Goal: Find specific page/section

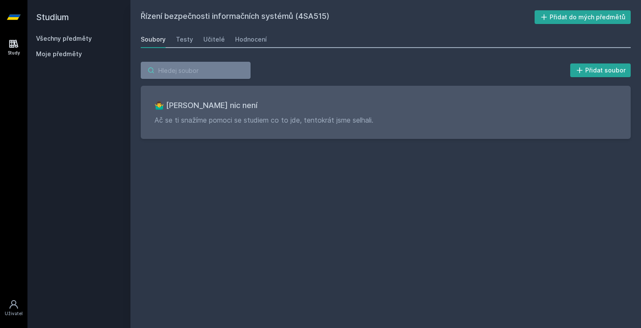
click at [209, 75] on input "search" at bounding box center [196, 70] width 110 height 17
type input "audit"
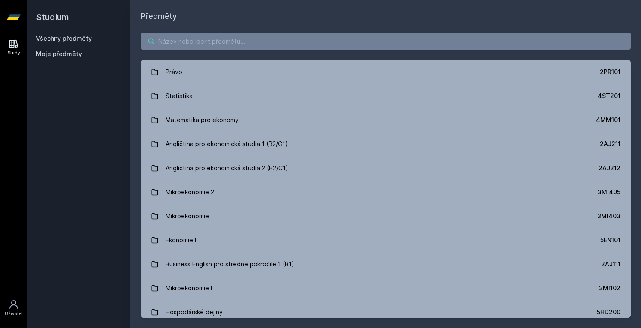
click at [193, 45] on input "search" at bounding box center [386, 41] width 490 height 17
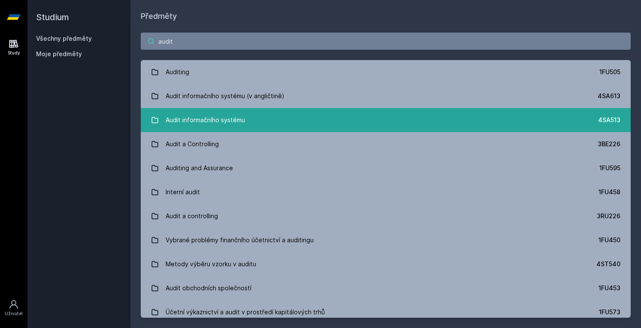
type input "audit"
click at [238, 119] on div "Audit informačního systému" at bounding box center [205, 120] width 79 height 17
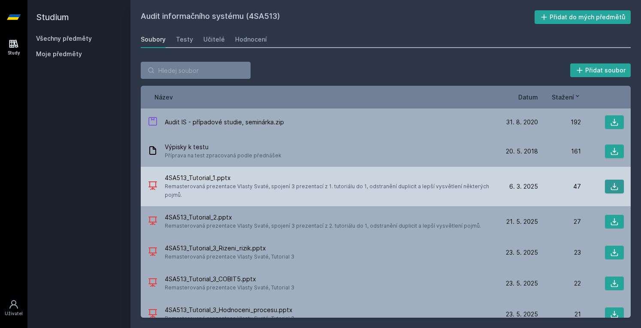
click at [611, 184] on icon at bounding box center [614, 186] width 9 height 9
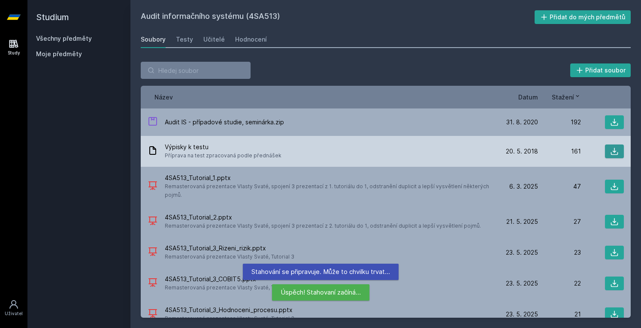
click at [611, 149] on icon at bounding box center [614, 151] width 9 height 9
